Goal: Task Accomplishment & Management: Manage account settings

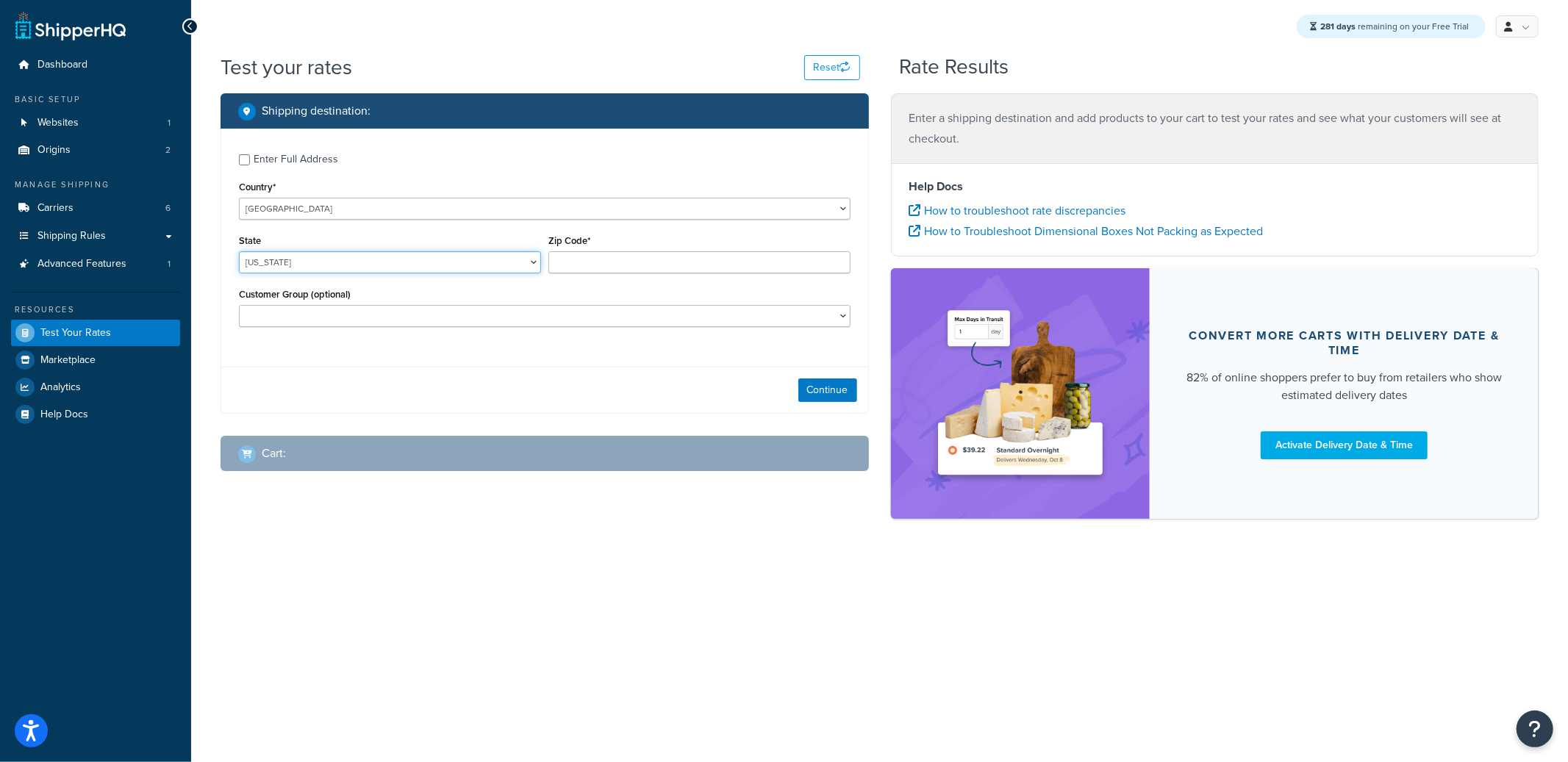
click at [448, 255] on select "[US_STATE] [US_STATE] [US_STATE] [US_STATE] [US_STATE] Armed Forces Americas Ar…" at bounding box center [390, 262] width 302 height 22
select select "[GEOGRAPHIC_DATA]"
click at [644, 262] on input "Zip Code*" at bounding box center [700, 262] width 302 height 22
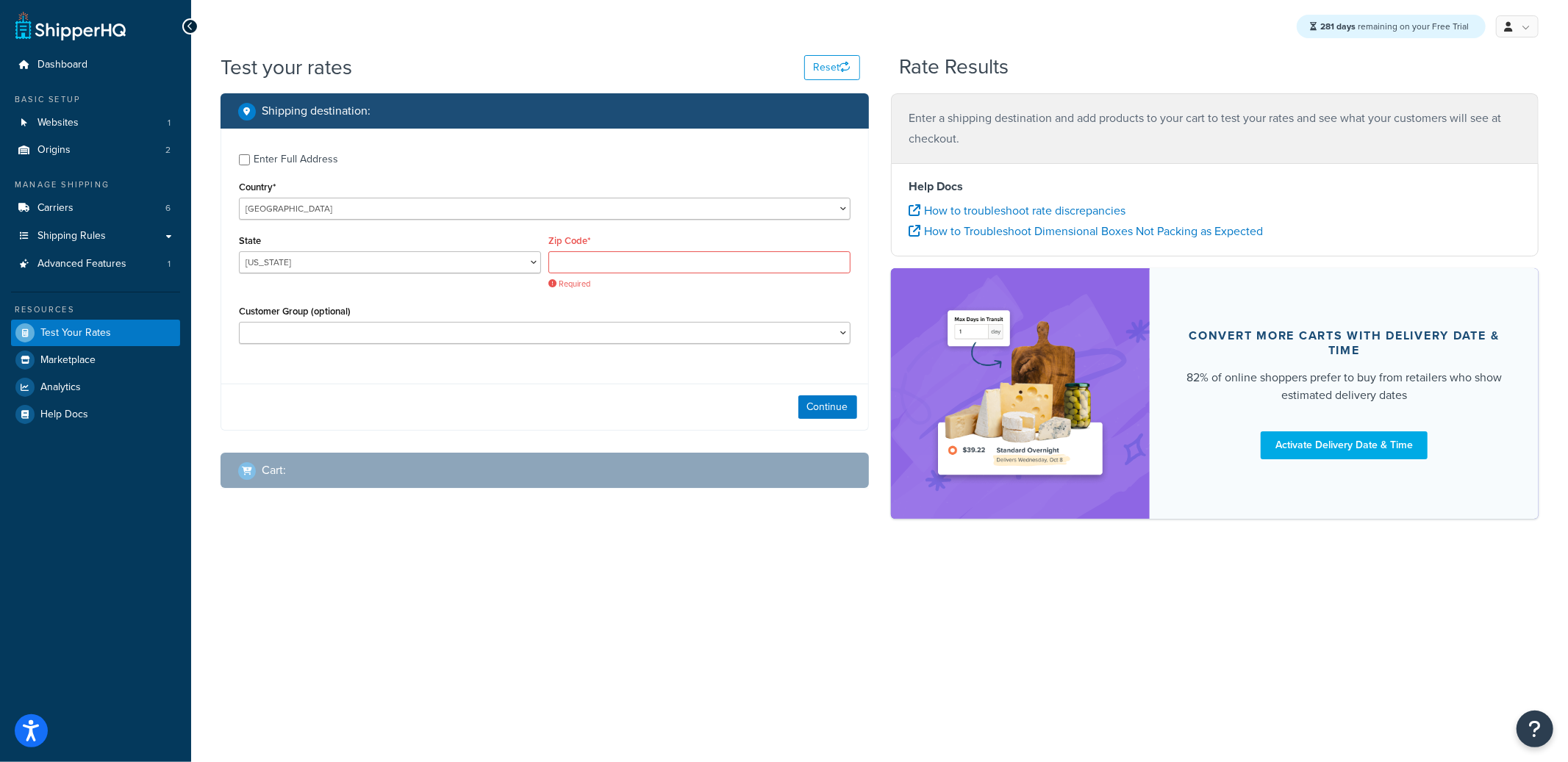
click at [479, 403] on div "Continue" at bounding box center [545, 406] width 647 height 46
click at [123, 118] on link "Websites 1" at bounding box center [96, 123] width 169 height 27
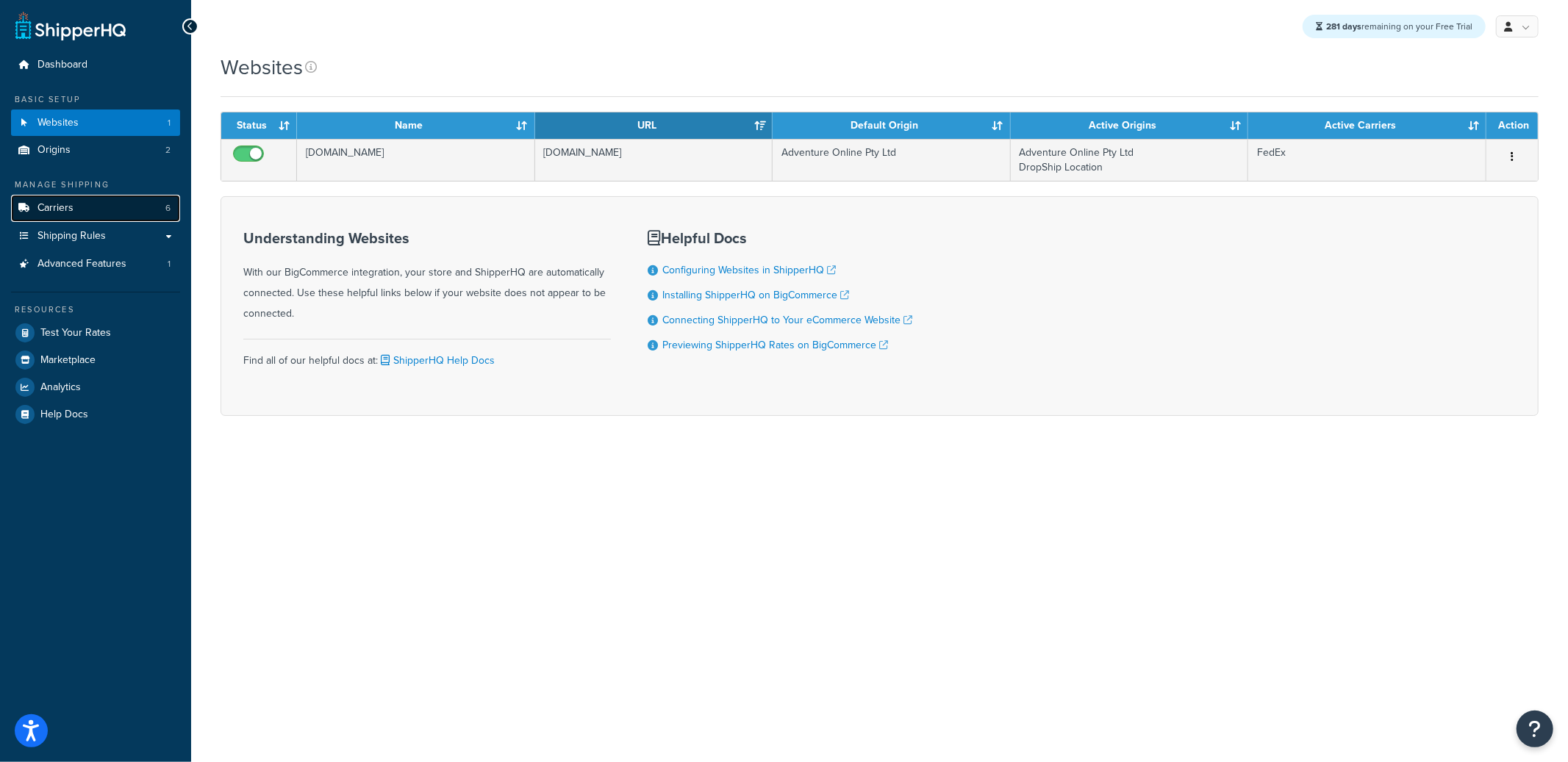
click at [87, 205] on link "Carriers 6" at bounding box center [96, 208] width 169 height 27
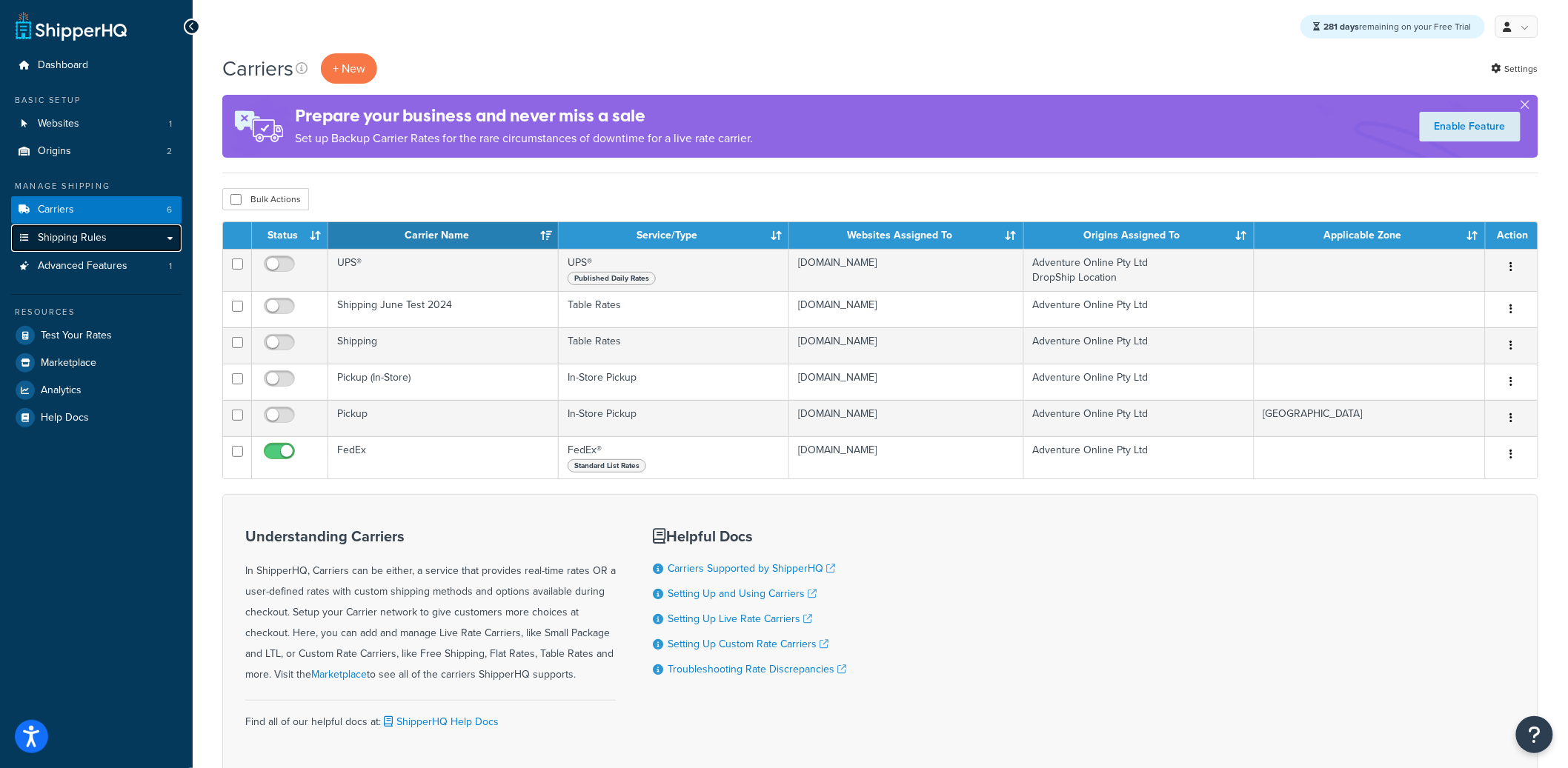
click at [99, 234] on span "Shipping Rules" at bounding box center [72, 238] width 69 height 12
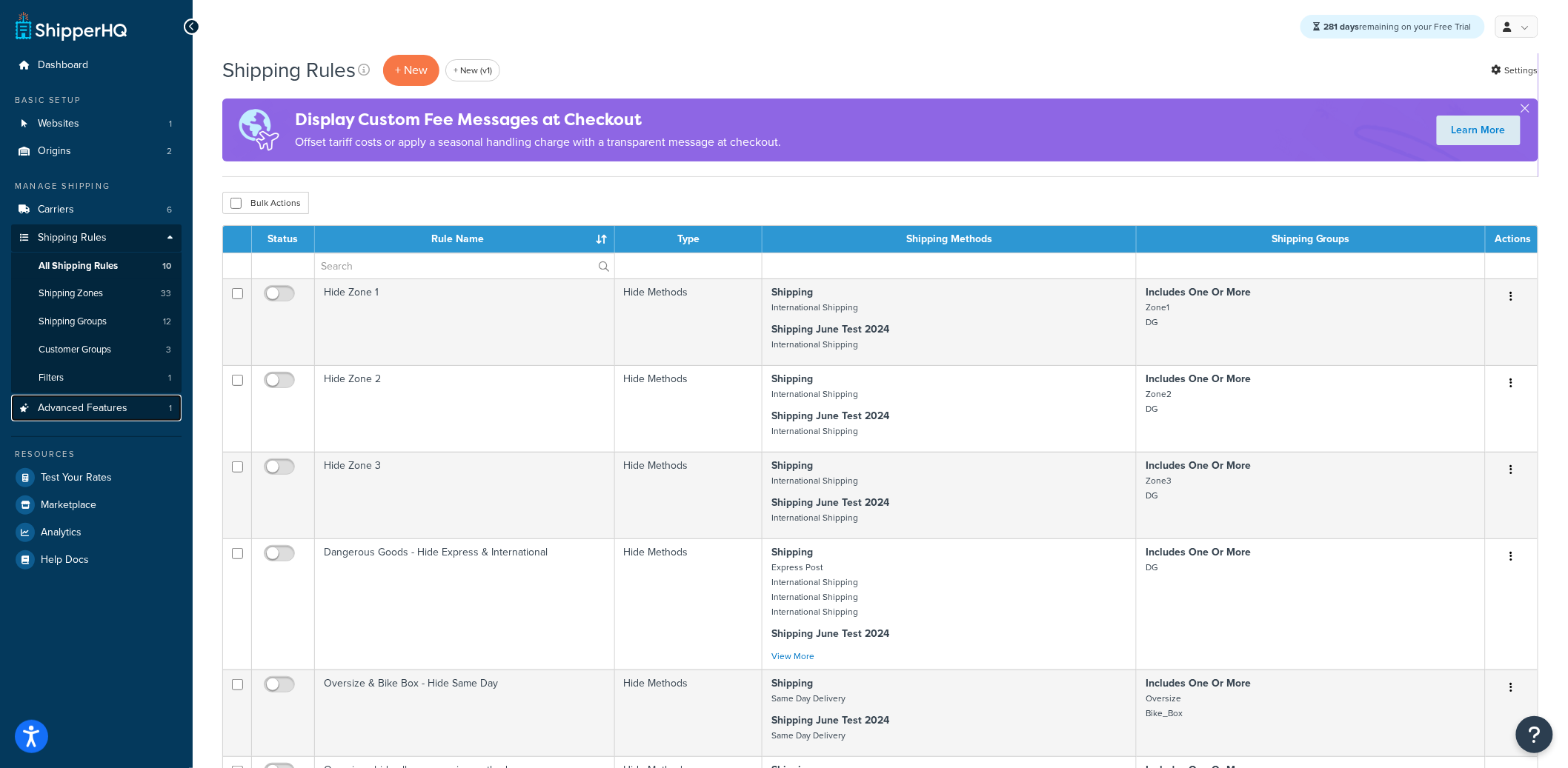
click at [84, 413] on span "Advanced Features" at bounding box center [82, 408] width 90 height 12
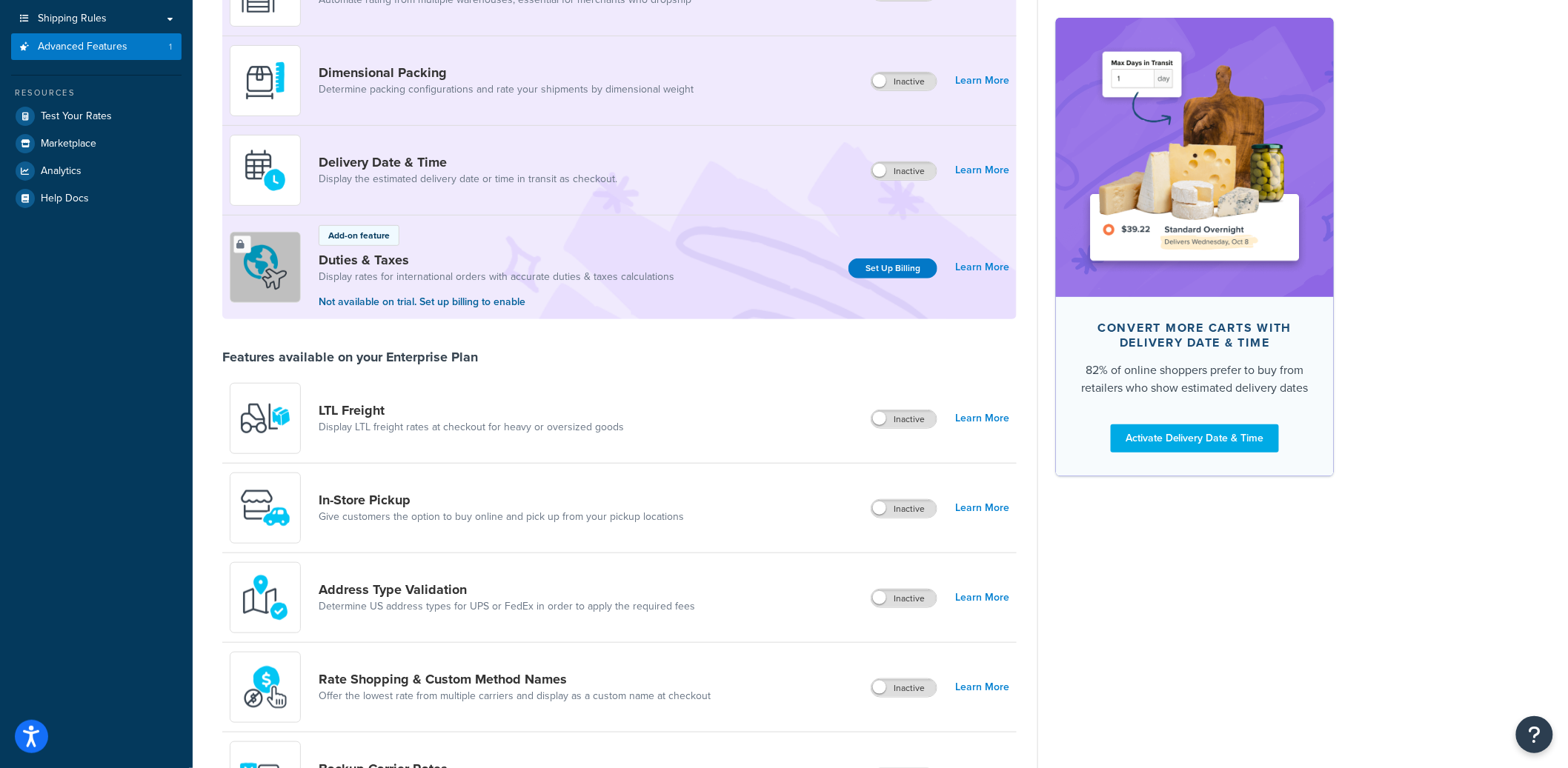
scroll to position [706, 0]
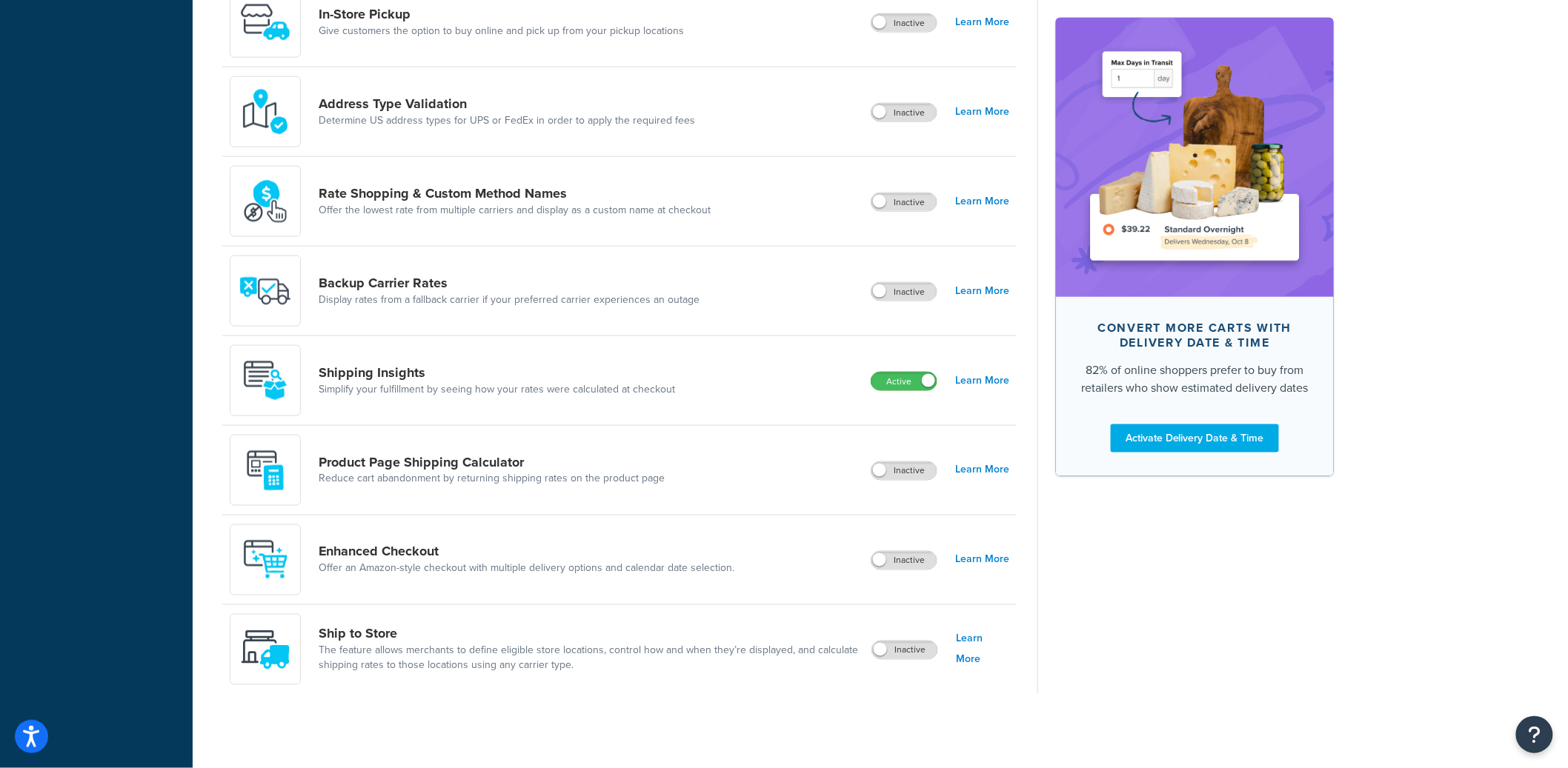
click at [895, 484] on div "Product Page Shipping Calculator Reduce cart abandonment by returning shipping …" at bounding box center [619, 470] width 794 height 90
click at [895, 478] on label "Inactive" at bounding box center [903, 471] width 65 height 18
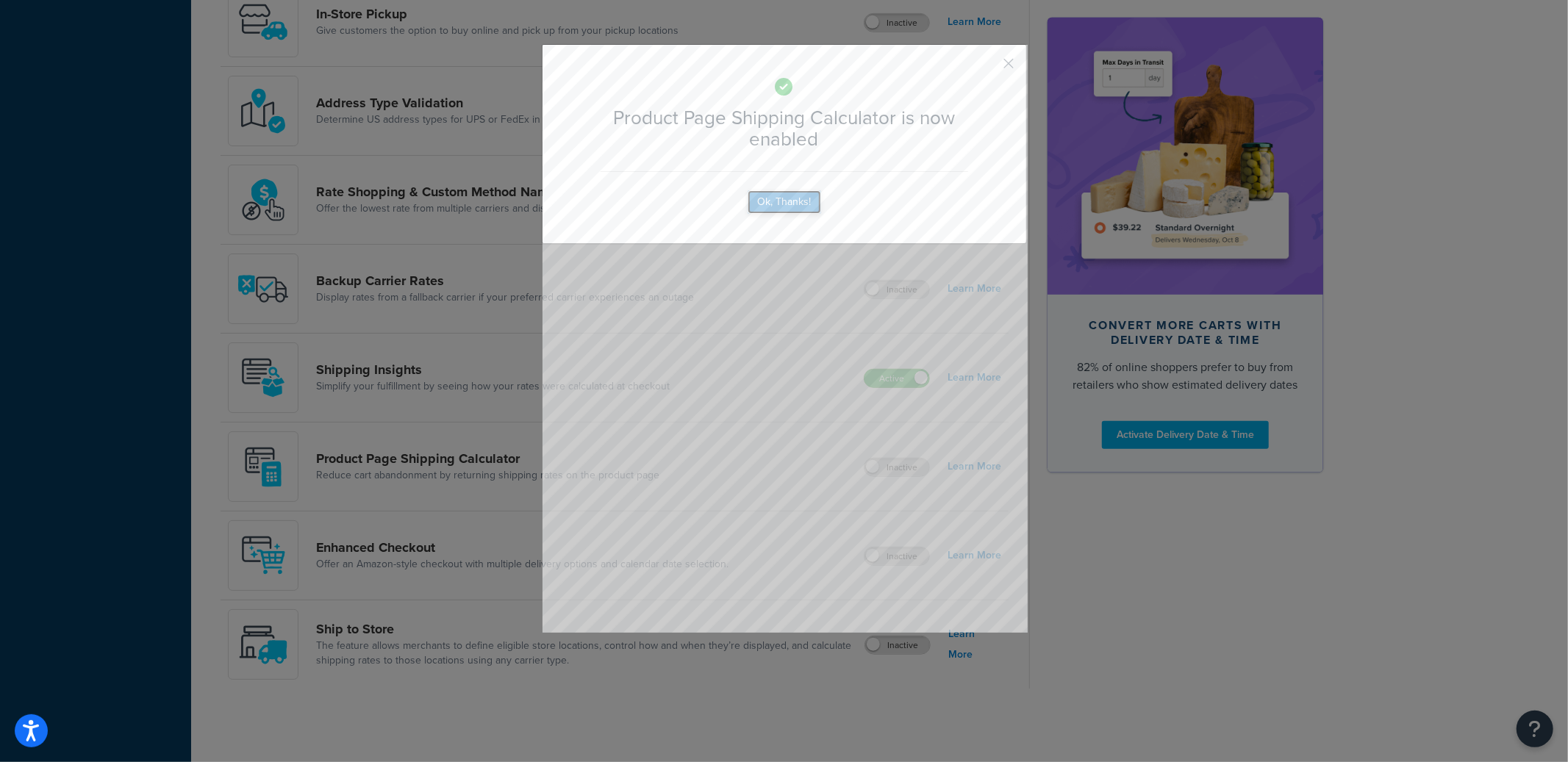
click at [759, 203] on button "Ok, Thanks!" at bounding box center [784, 202] width 74 height 24
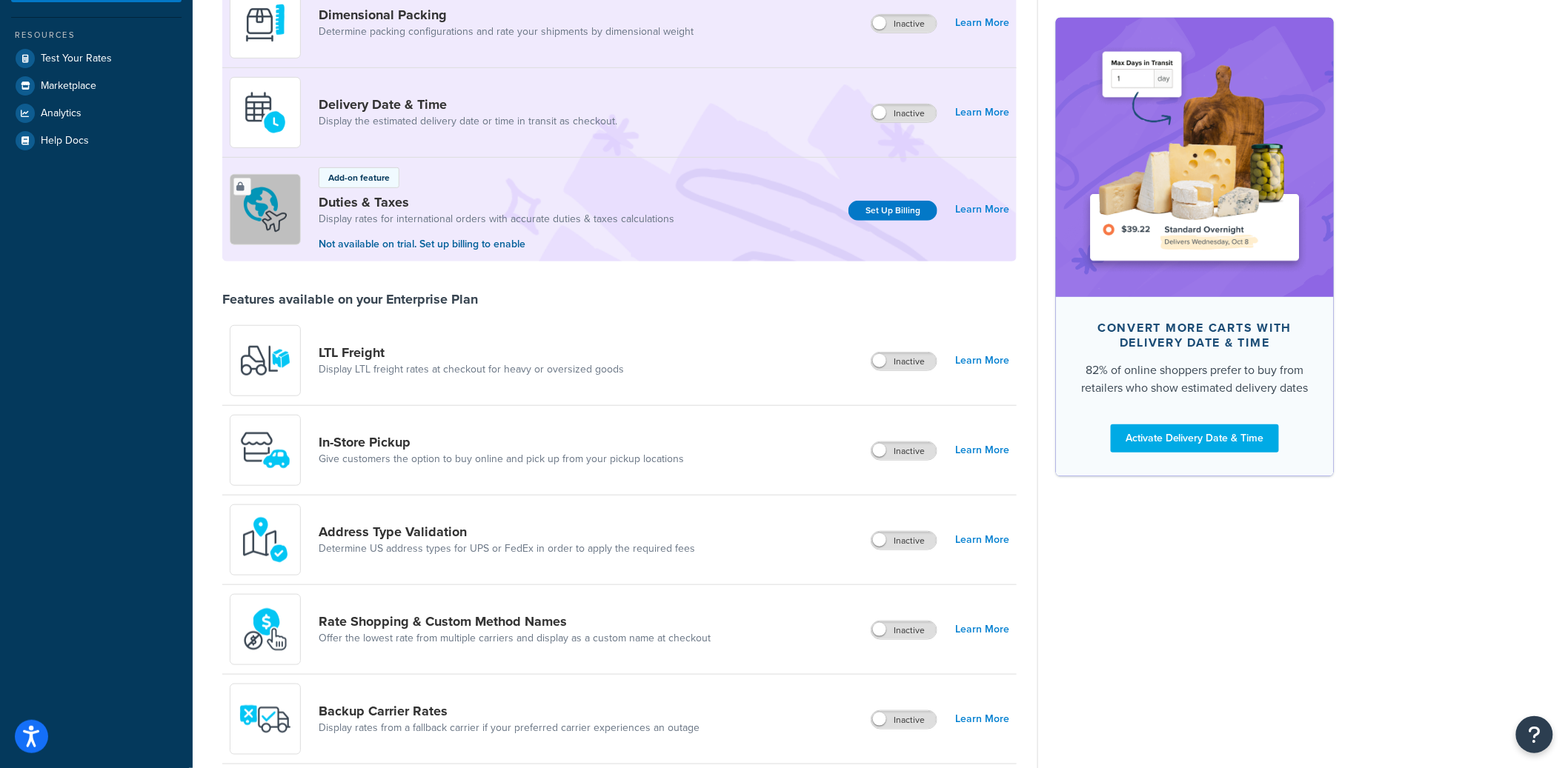
scroll to position [0, 0]
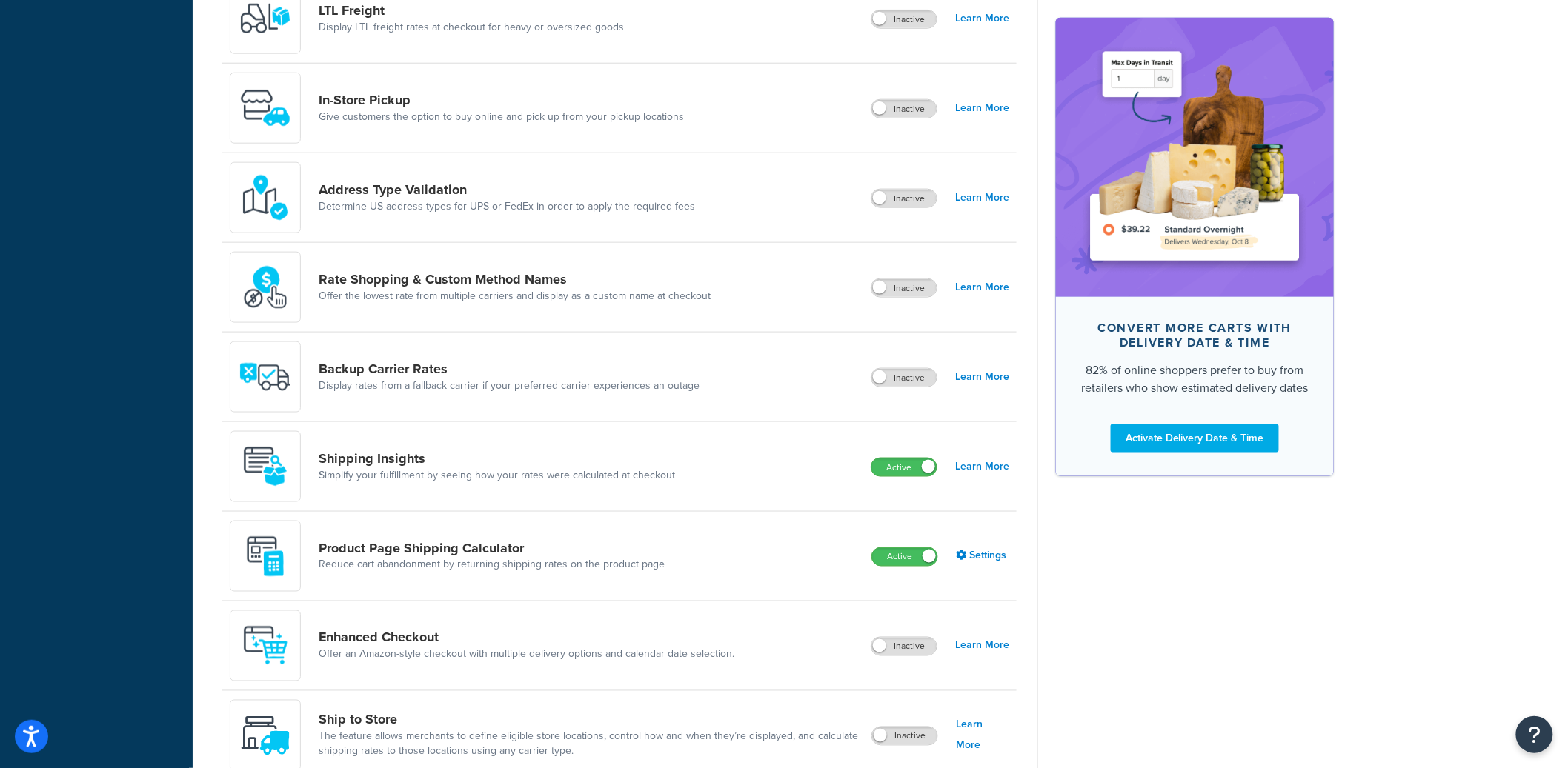
scroll to position [706, 0]
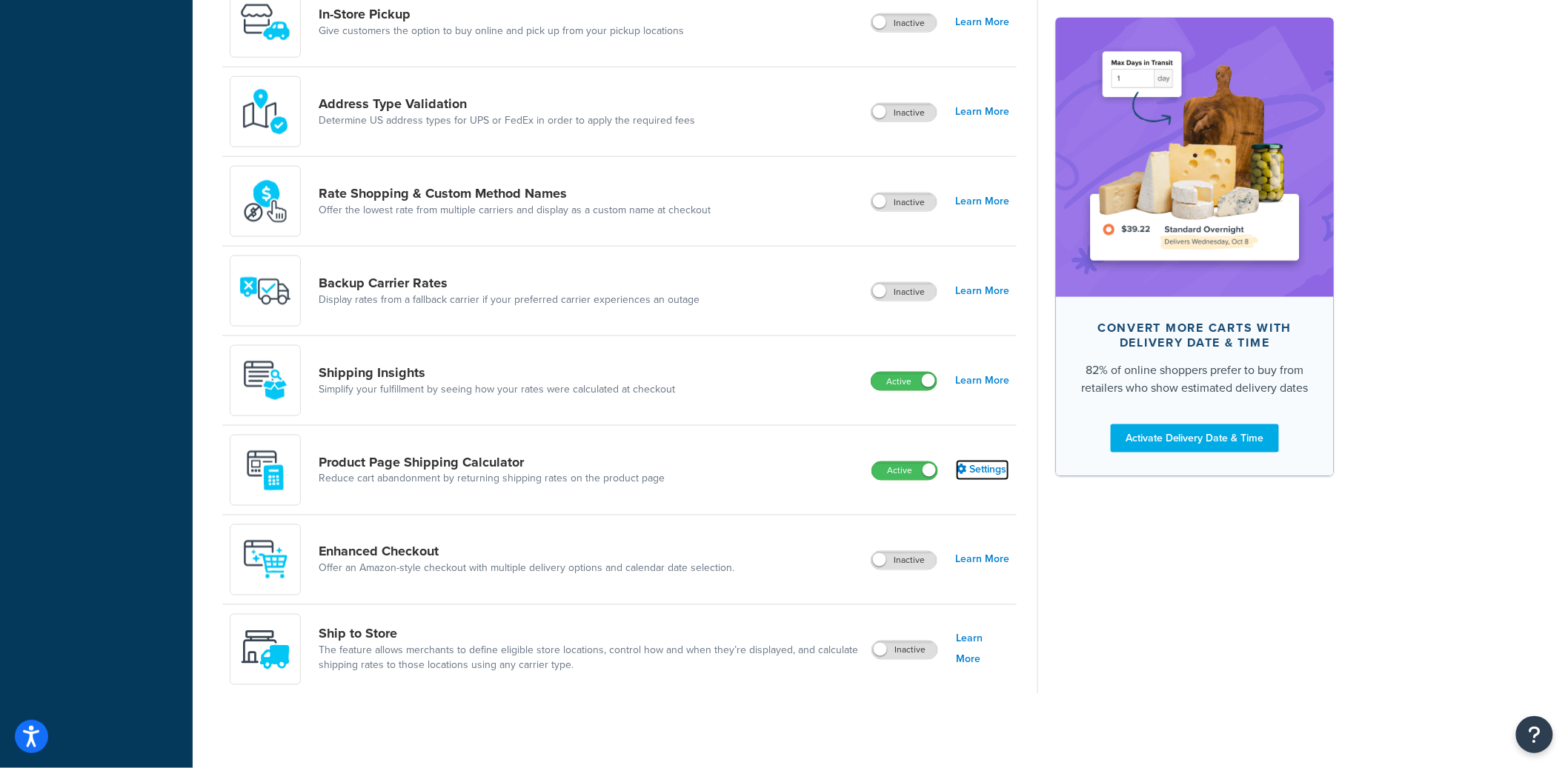
click at [962, 472] on icon at bounding box center [961, 470] width 11 height 11
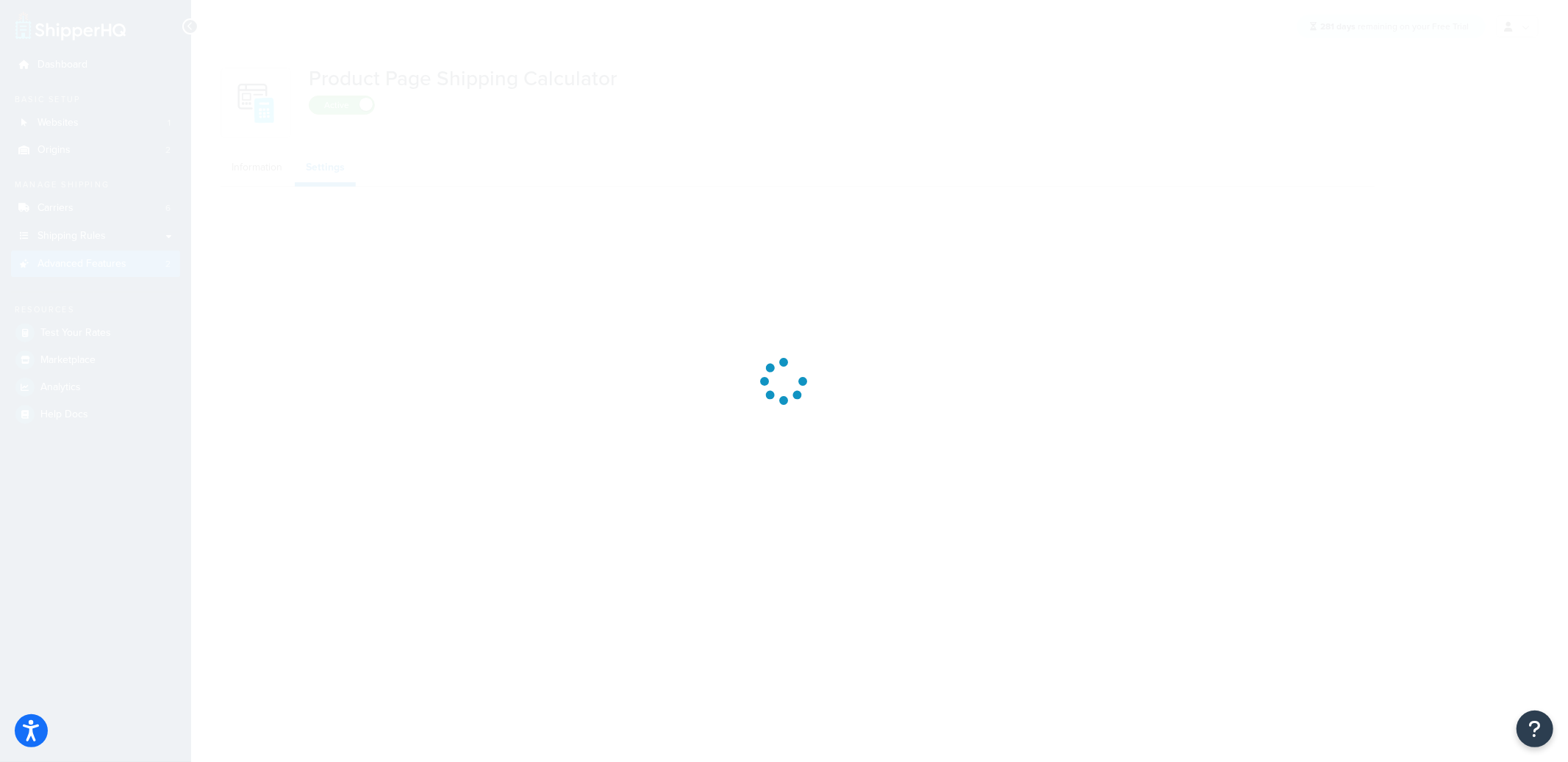
select select "US"
select select "false"
select select "30"
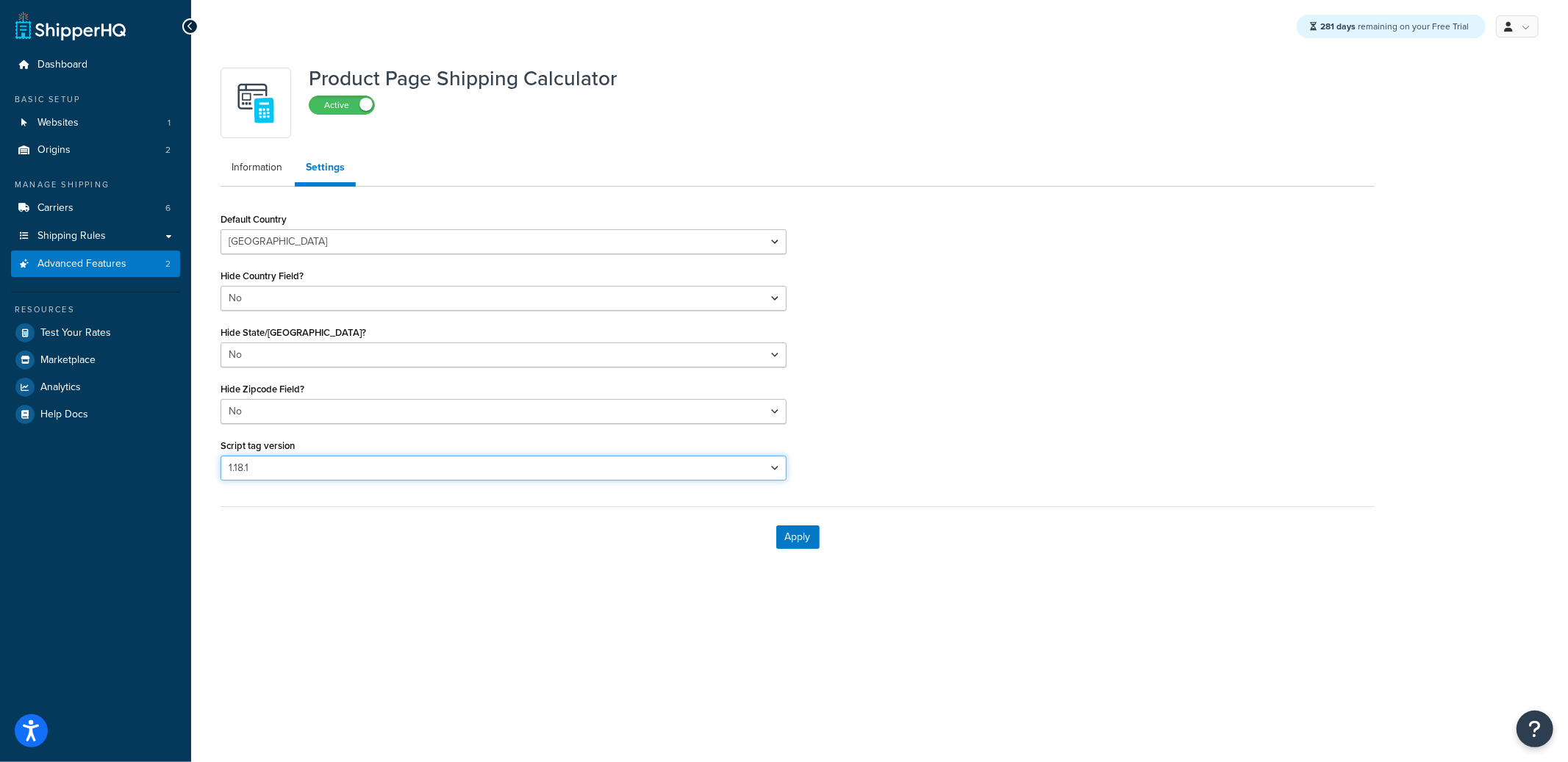
click at [348, 475] on select "Please select a script tag 1.18.1" at bounding box center [503, 468] width 566 height 25
click at [314, 465] on select "Please select a script tag 1.18.1" at bounding box center [503, 468] width 566 height 25
select select
click at [220, 456] on select "Please select a script tag 1.18.1" at bounding box center [503, 468] width 566 height 25
click at [807, 539] on button "Apply" at bounding box center [798, 537] width 43 height 24
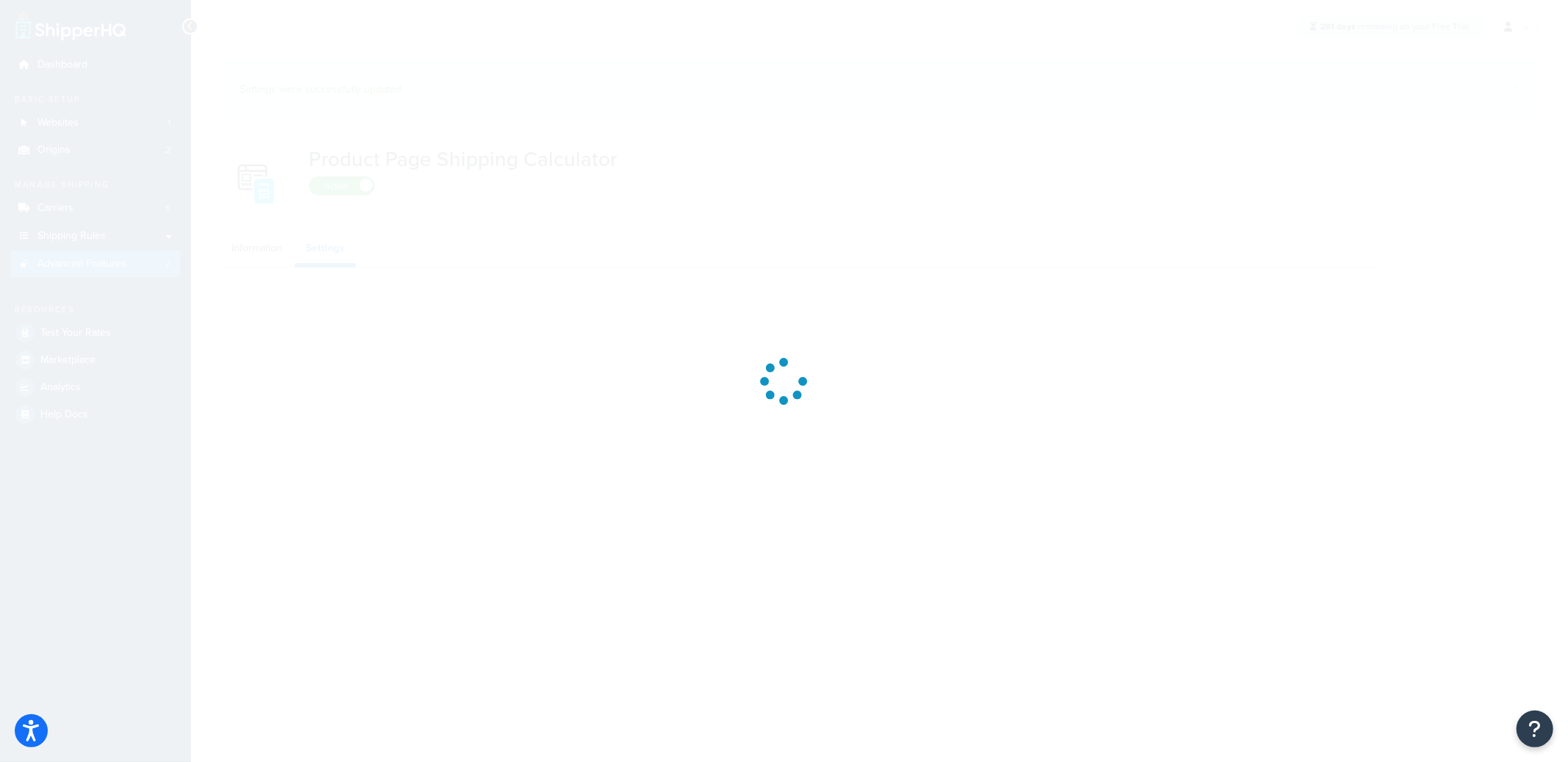
select select "US"
select select "false"
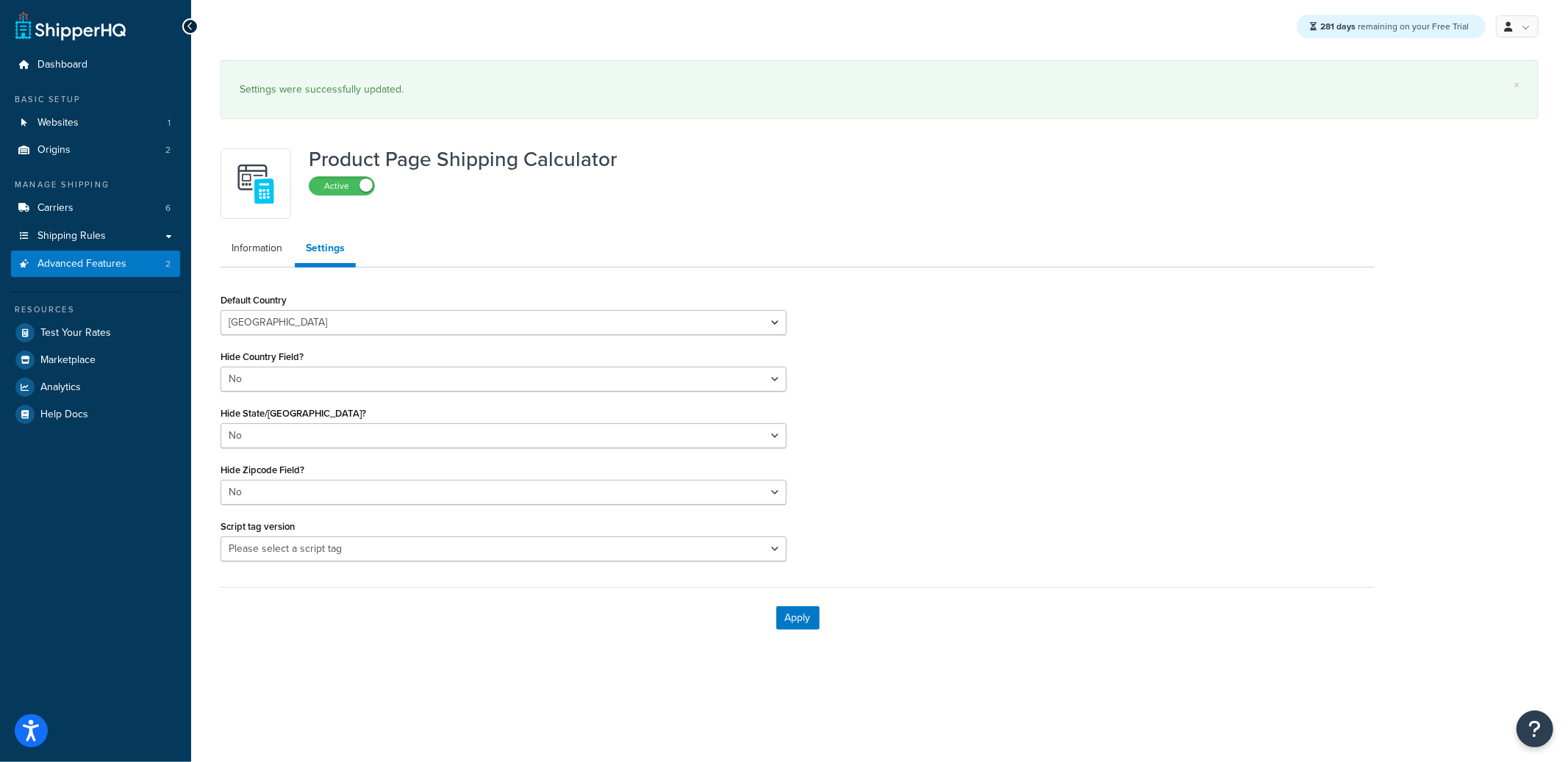
click at [458, 561] on div "Default Country Algeria Angola Argentina Austria Australia Azerbaijan Bahamas B…" at bounding box center [504, 431] width 588 height 283
click at [394, 539] on select "Please select a script tag 1.18.1" at bounding box center [503, 549] width 566 height 25
select select "30"
click at [220, 536] on select "Please select a script tag 1.18.1" at bounding box center [503, 549] width 566 height 25
click at [805, 619] on button "Apply" at bounding box center [798, 618] width 43 height 24
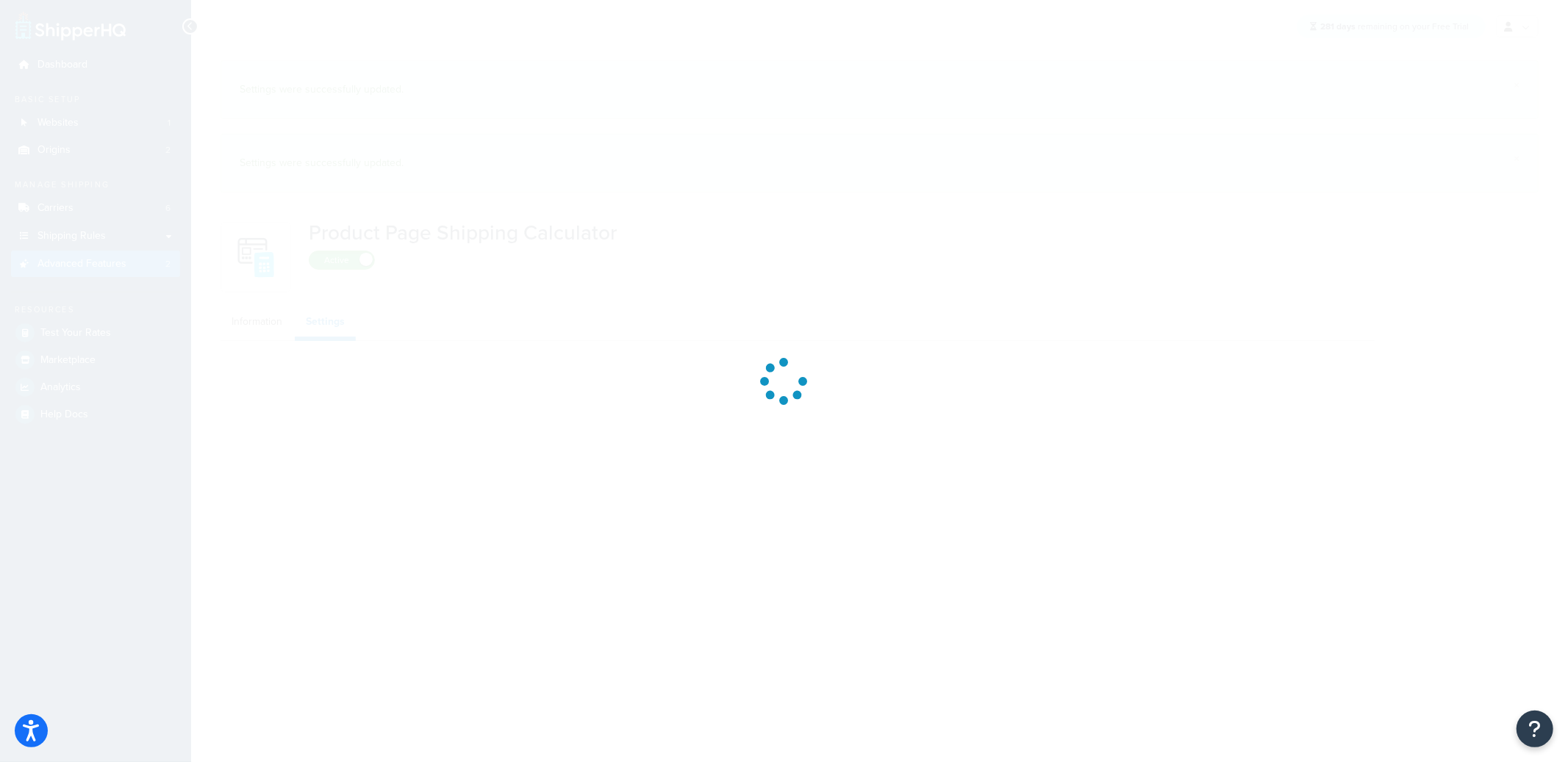
select select "US"
select select "false"
select select "30"
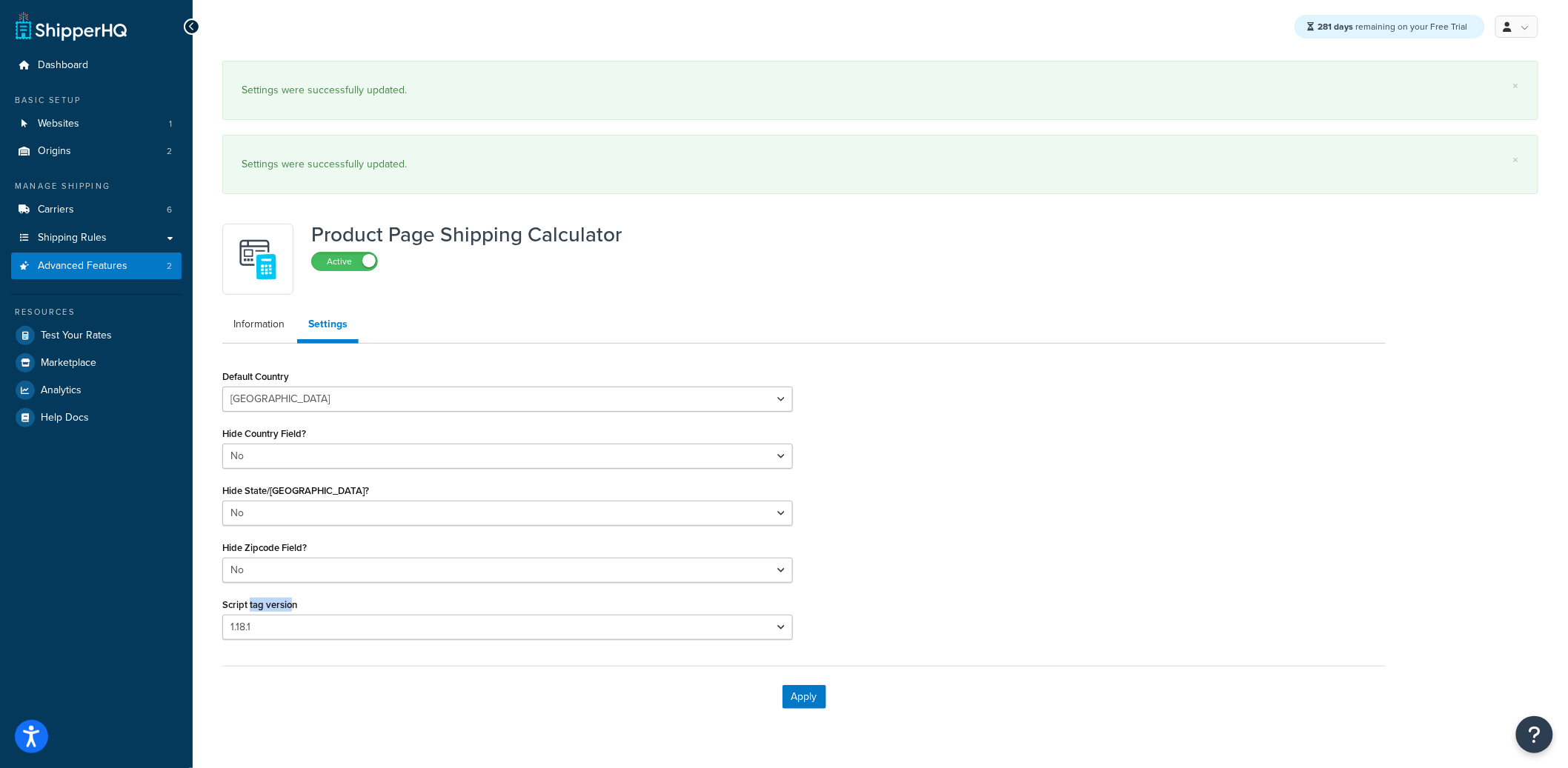
drag, startPoint x: 249, startPoint y: 611, endPoint x: 290, endPoint y: 607, distance: 41.2
click at [290, 607] on label "Script tag version" at bounding box center [260, 605] width 75 height 11
click at [311, 666] on div "Apply" at bounding box center [803, 697] width 1163 height 61
